Goal: Check status: Check status

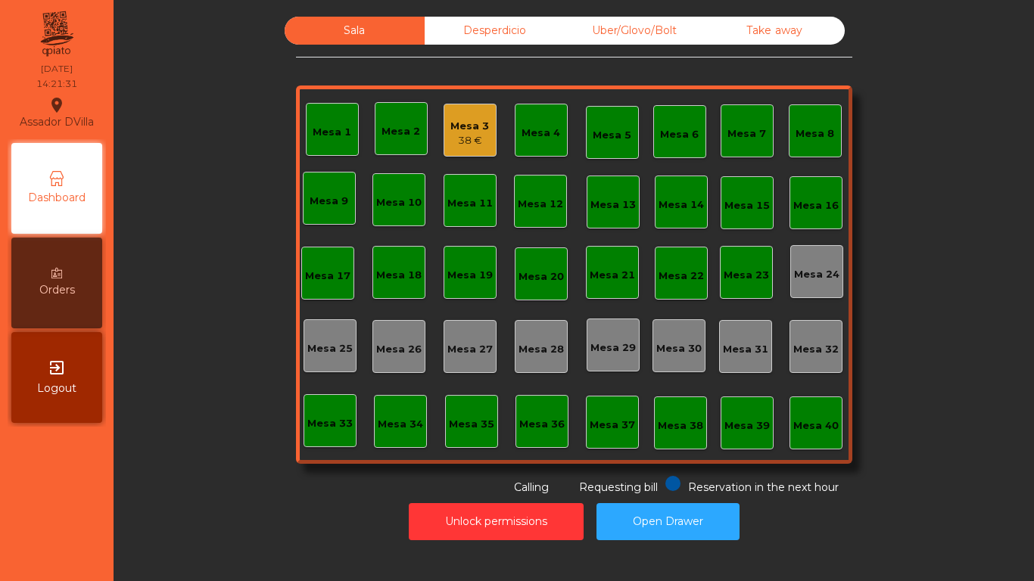
click at [464, 129] on div "Mesa 3" at bounding box center [469, 126] width 39 height 15
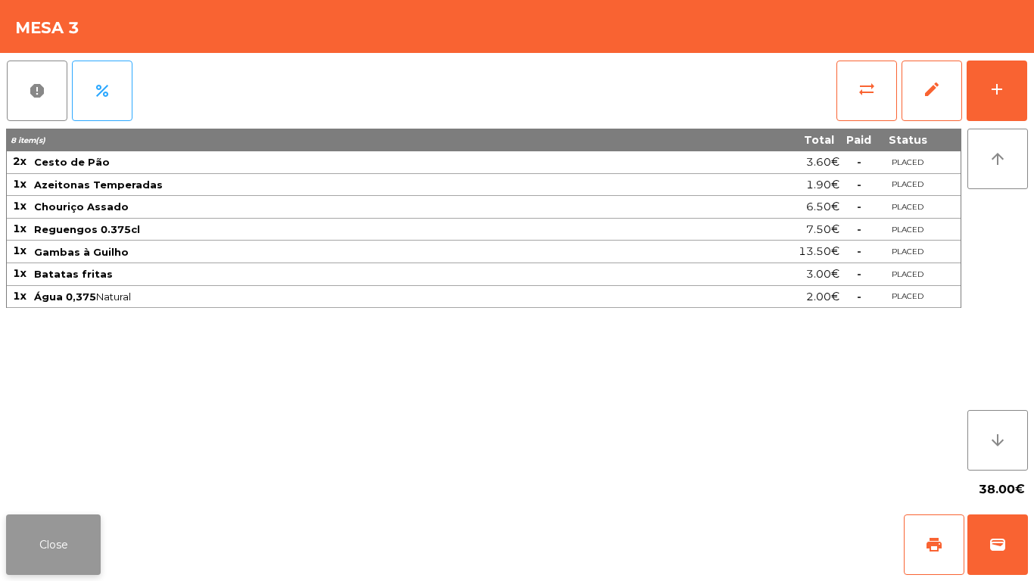
click at [54, 543] on button "Close" at bounding box center [53, 545] width 95 height 61
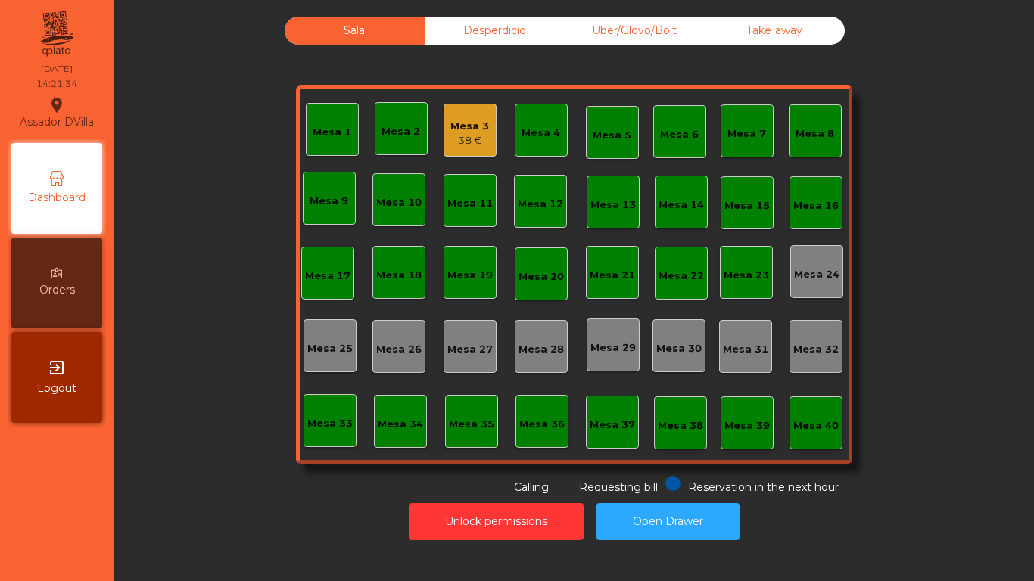
click at [454, 141] on div "38 €" at bounding box center [469, 140] width 39 height 15
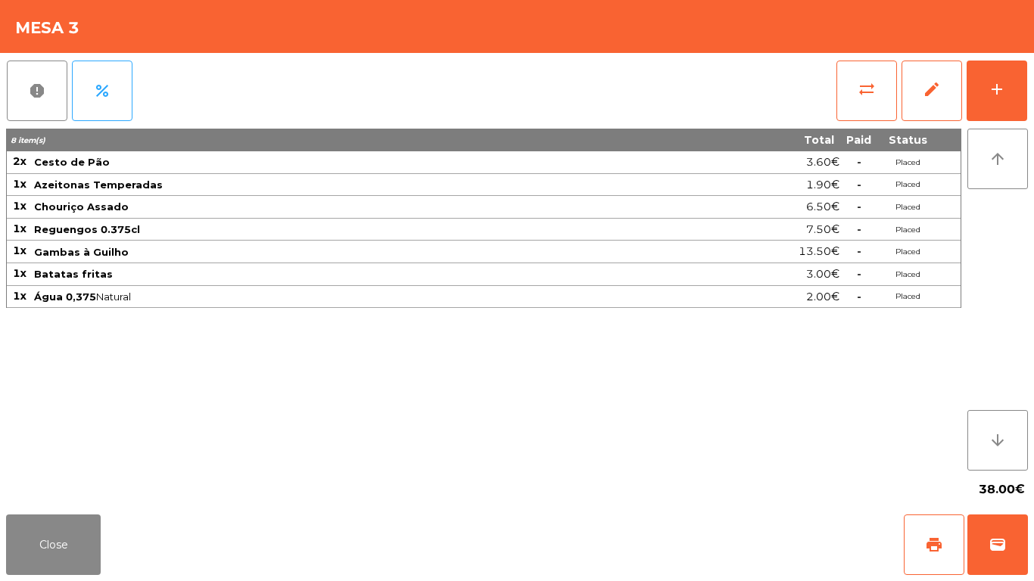
click at [875, 290] on td "-" at bounding box center [858, 297] width 37 height 23
click at [887, 297] on td "Placed" at bounding box center [907, 297] width 61 height 23
click at [901, 297] on td "Placed" at bounding box center [907, 297] width 61 height 23
click at [925, 300] on td "Placed" at bounding box center [907, 297] width 61 height 23
click at [938, 303] on td at bounding box center [949, 297] width 23 height 23
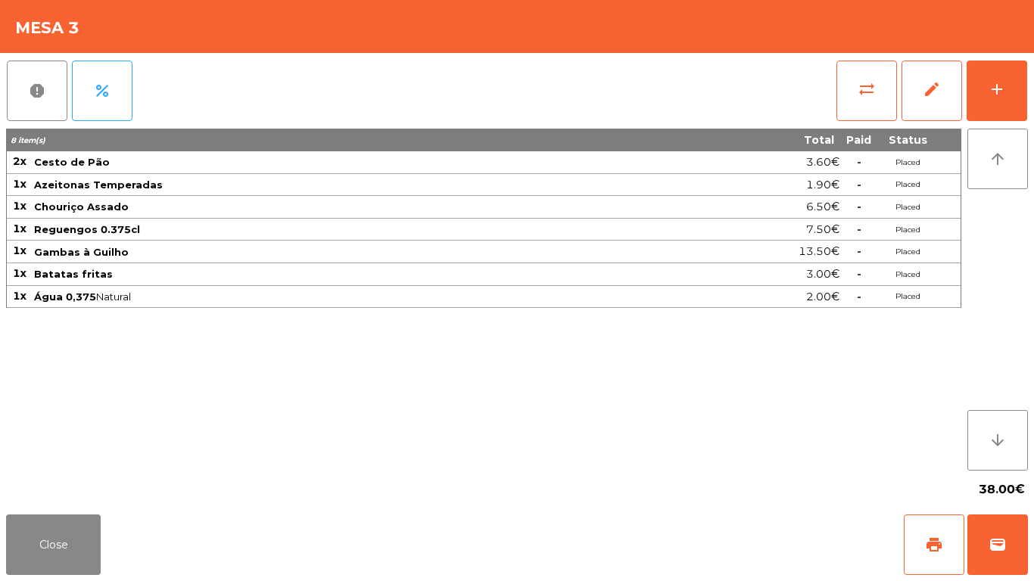
click at [957, 305] on td at bounding box center [949, 297] width 23 height 23
click at [947, 303] on td at bounding box center [949, 297] width 23 height 23
click at [938, 306] on td at bounding box center [949, 297] width 23 height 23
click at [911, 297] on td "Placed" at bounding box center [907, 297] width 61 height 23
click at [883, 306] on td "Placed" at bounding box center [907, 297] width 61 height 23
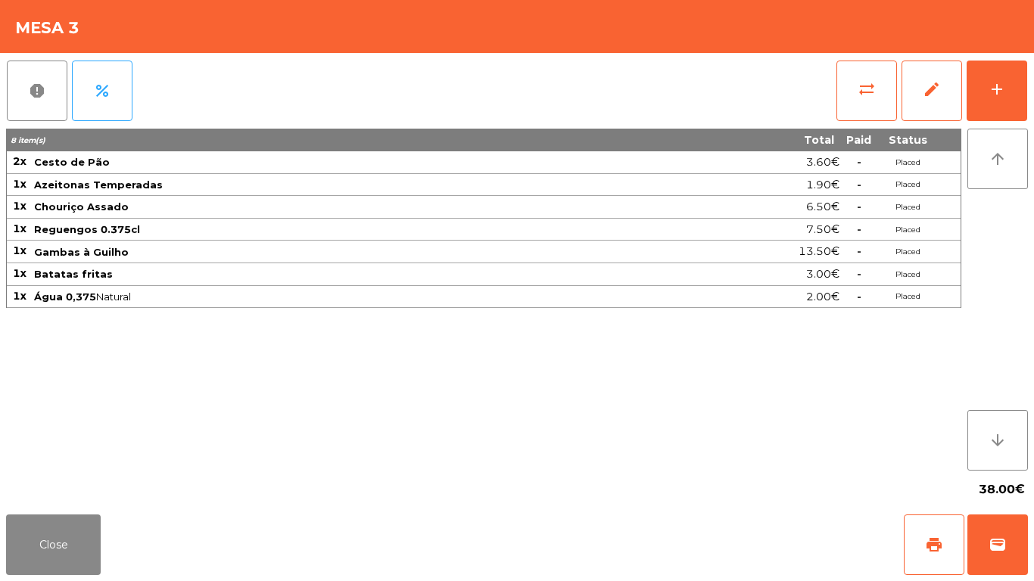
click at [849, 304] on td "-" at bounding box center [858, 297] width 37 height 23
click at [810, 307] on td "2.00€" at bounding box center [741, 297] width 197 height 23
click at [760, 303] on div "2.00€" at bounding box center [741, 297] width 195 height 20
click at [723, 325] on div "8 item(s) Total Paid Status 2x Cesto de Pão 3.60€ - Placed 1x Azeitonas Tempera…" at bounding box center [483, 300] width 955 height 342
click at [60, 537] on button "Close" at bounding box center [53, 545] width 95 height 61
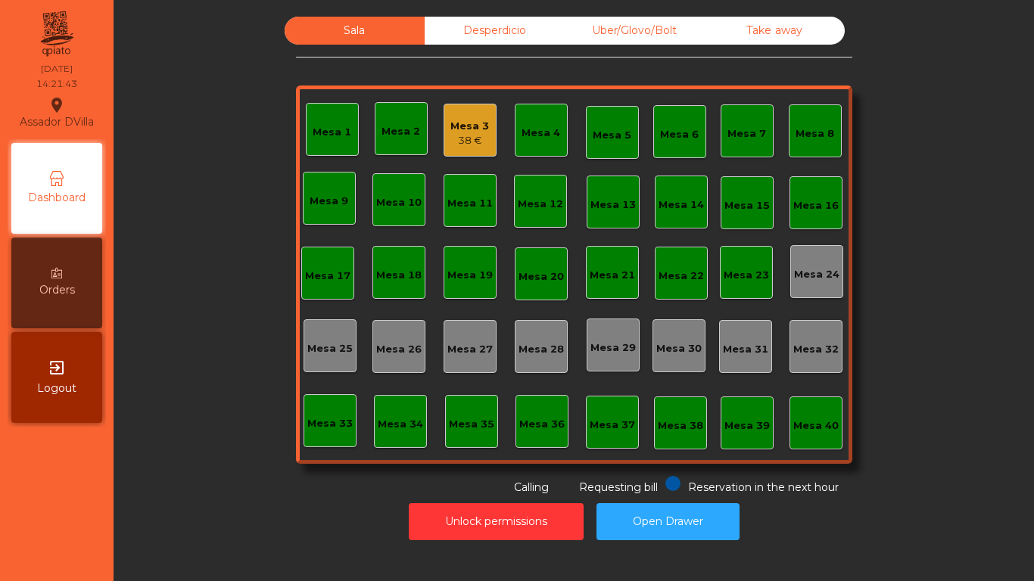
click at [474, 138] on div "38 €" at bounding box center [469, 140] width 39 height 15
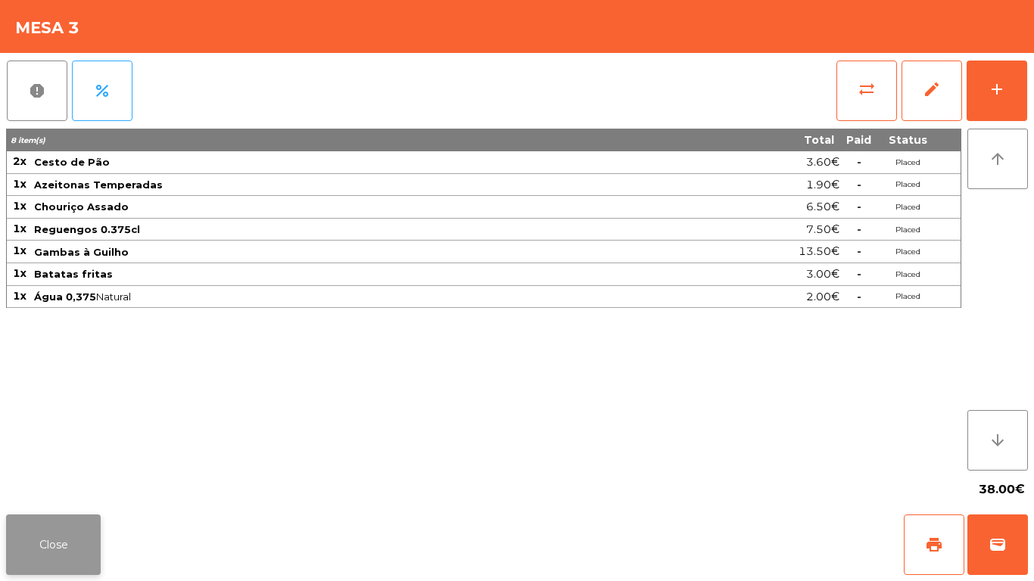
click at [51, 553] on button "Close" at bounding box center [53, 545] width 95 height 61
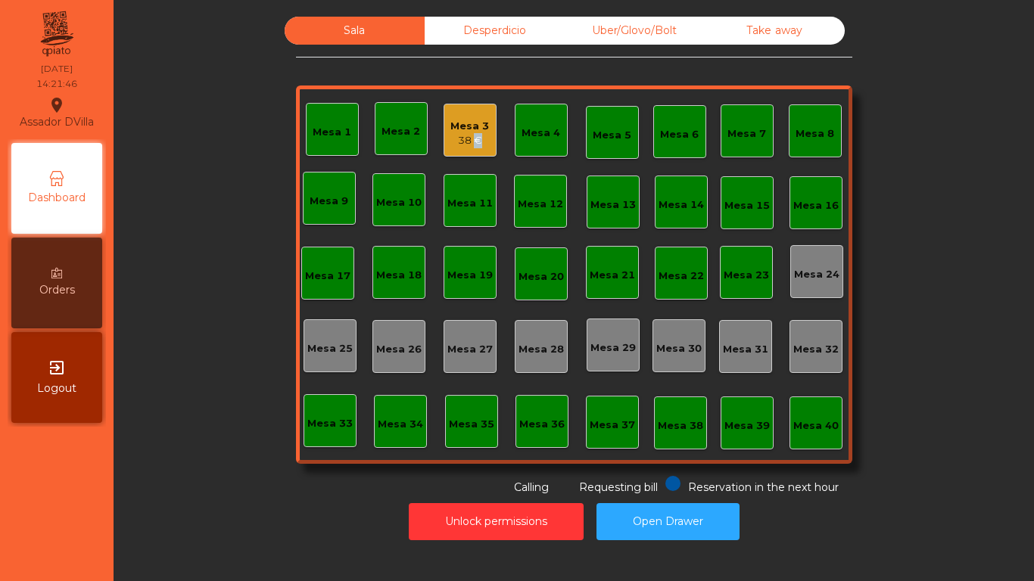
click at [468, 134] on div "38 €" at bounding box center [469, 140] width 39 height 15
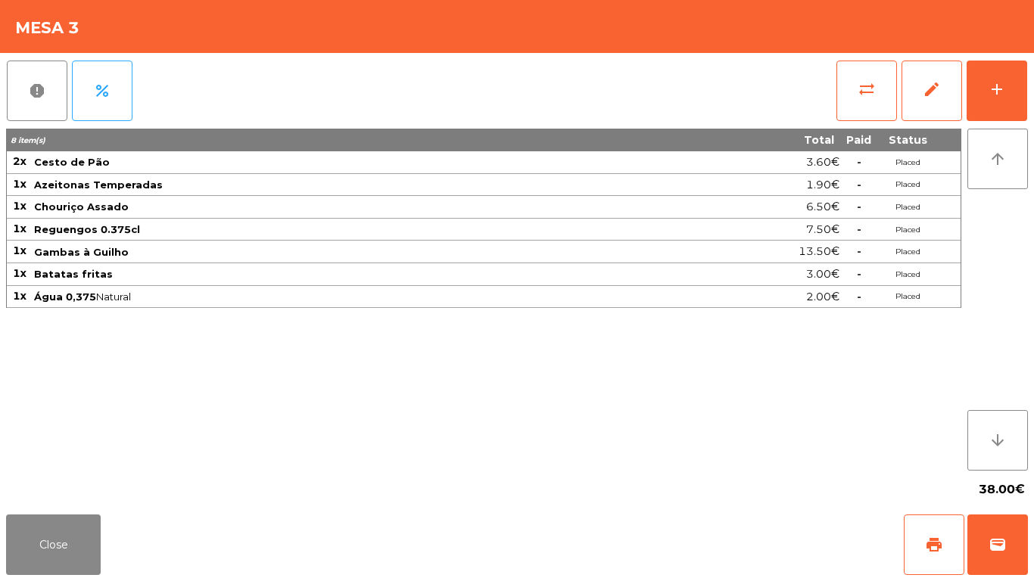
click at [922, 182] on td "Placed" at bounding box center [907, 185] width 61 height 23
drag, startPoint x: 847, startPoint y: 194, endPoint x: 831, endPoint y: 203, distance: 17.9
click at [838, 197] on tbody "2x Cesto de Pão 3.60€ - Placed 1x Azeitonas Temperadas 1.90€ - Placed 1x Chouri…" at bounding box center [483, 229] width 953 height 157
click at [763, 388] on div "8 item(s) Total Paid Status 2x Cesto de Pão 3.60€ - Placed 1x Azeitonas Tempera…" at bounding box center [483, 300] width 955 height 342
